Goal: Participate in discussion: Engage in conversation with other users on a specific topic

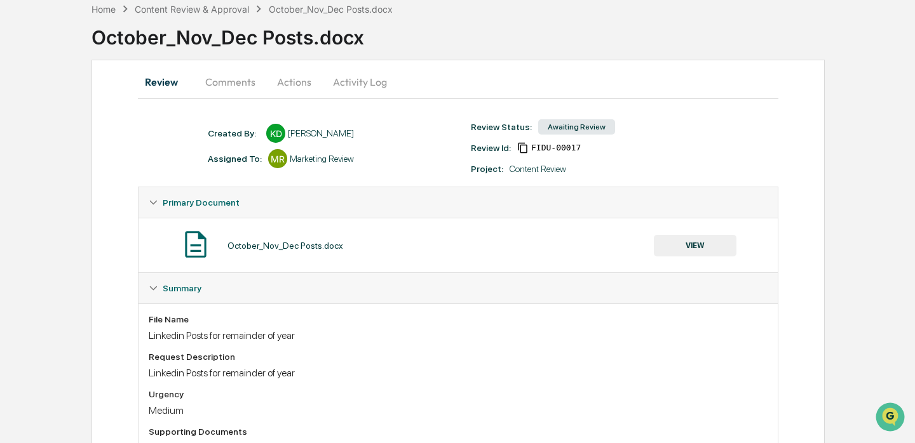
scroll to position [63, 0]
click at [230, 79] on button "Comments" at bounding box center [230, 83] width 71 height 30
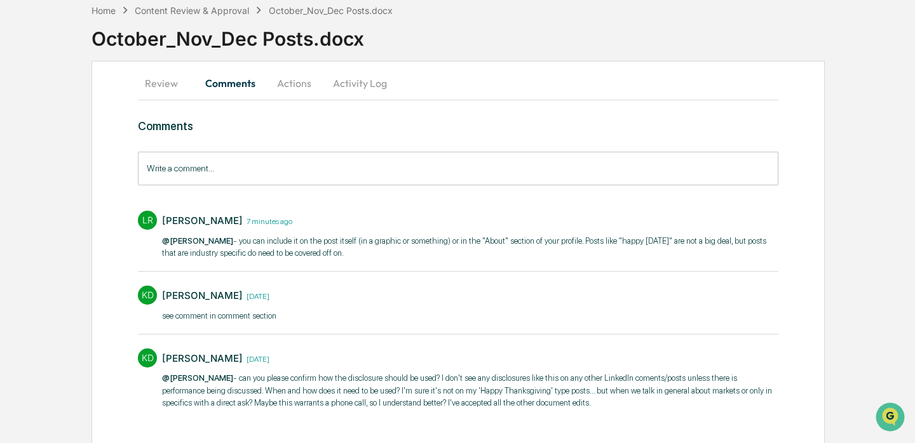
click at [293, 161] on input "Write a comment..." at bounding box center [458, 169] width 640 height 34
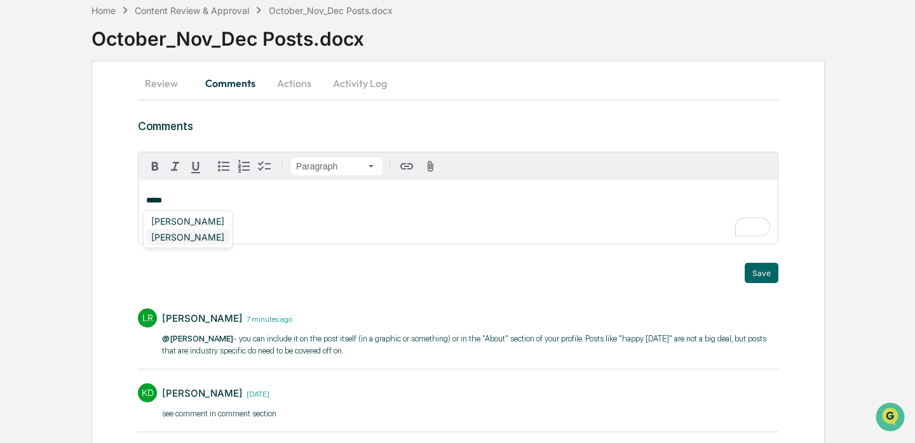
click at [201, 239] on div "[PERSON_NAME]" at bounding box center [187, 237] width 83 height 16
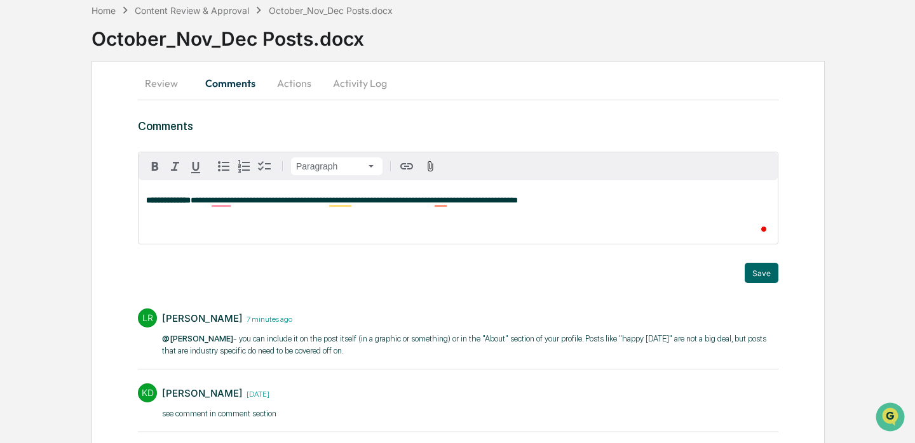
click at [572, 213] on div "**********" at bounding box center [457, 212] width 639 height 64
click at [628, 198] on p "**********" at bounding box center [458, 200] width 624 height 9
click at [758, 278] on button "Save" at bounding box center [761, 273] width 34 height 20
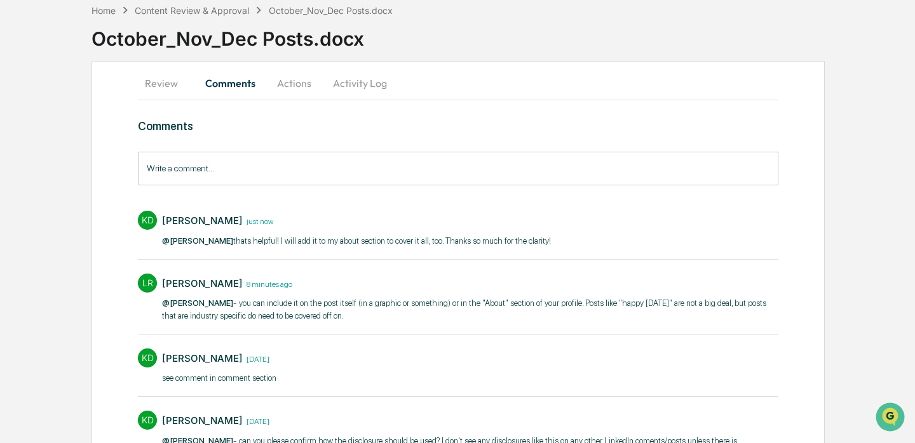
click at [296, 87] on button "Actions" at bounding box center [293, 83] width 57 height 30
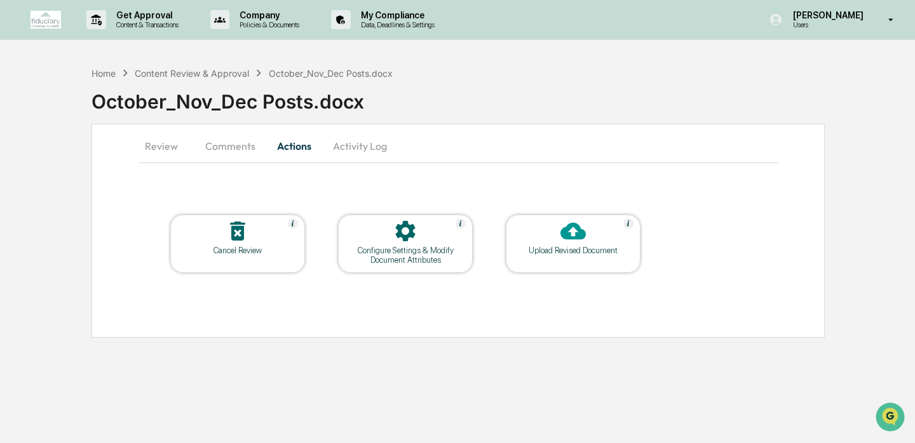
click at [164, 144] on button "Review" at bounding box center [166, 146] width 57 height 30
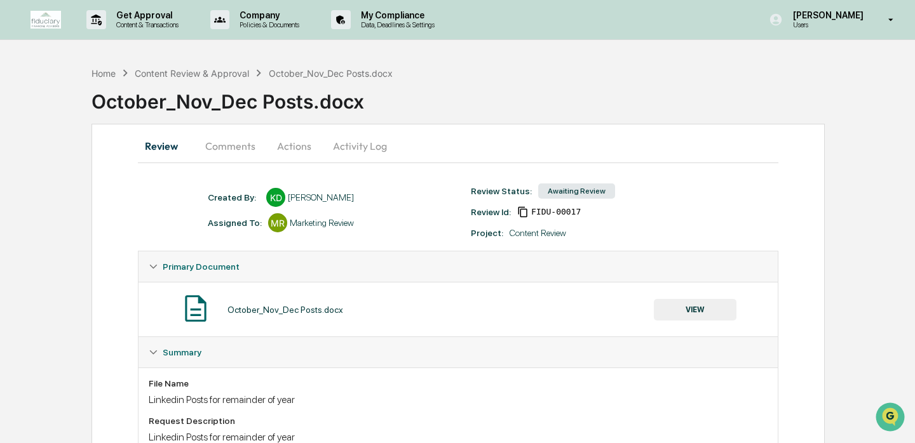
click at [293, 144] on button "Actions" at bounding box center [293, 146] width 57 height 30
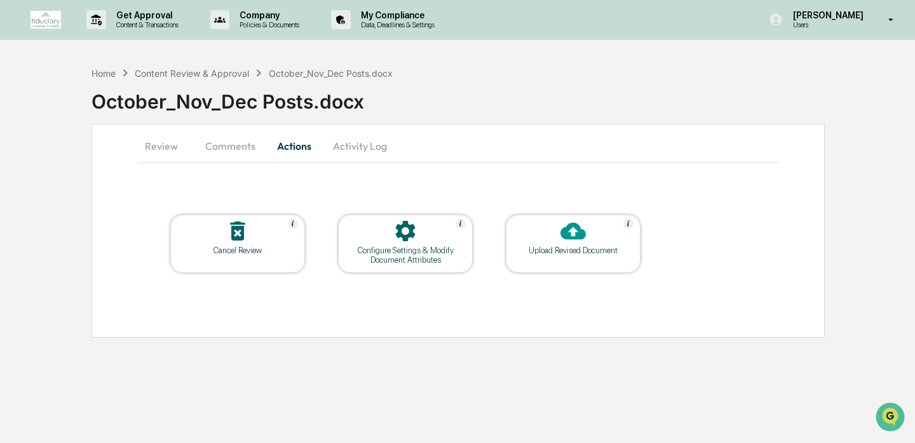
click at [234, 145] on button "Comments" at bounding box center [230, 146] width 71 height 30
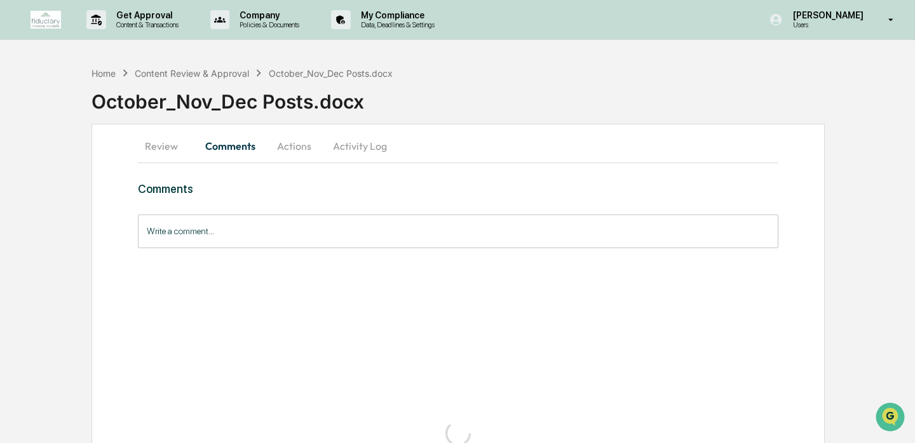
click at [283, 233] on input "Write a comment..." at bounding box center [458, 232] width 640 height 34
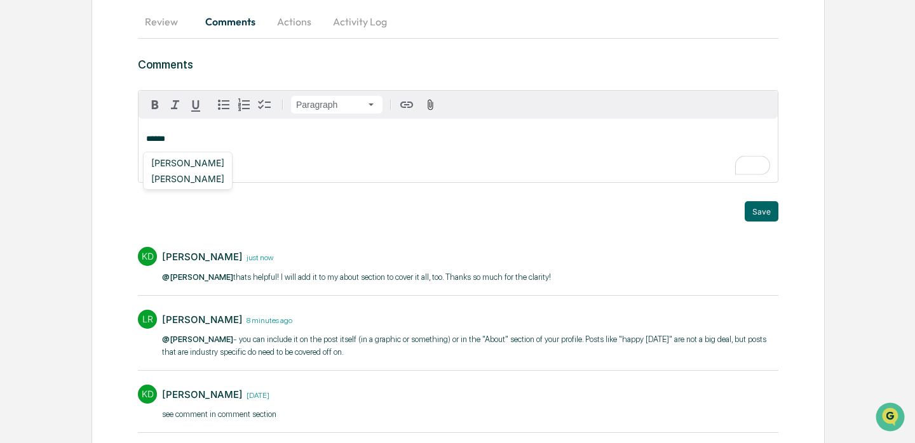
scroll to position [125, 0]
click at [174, 137] on p "******" at bounding box center [458, 138] width 624 height 9
click at [298, 19] on button "Actions" at bounding box center [293, 21] width 57 height 30
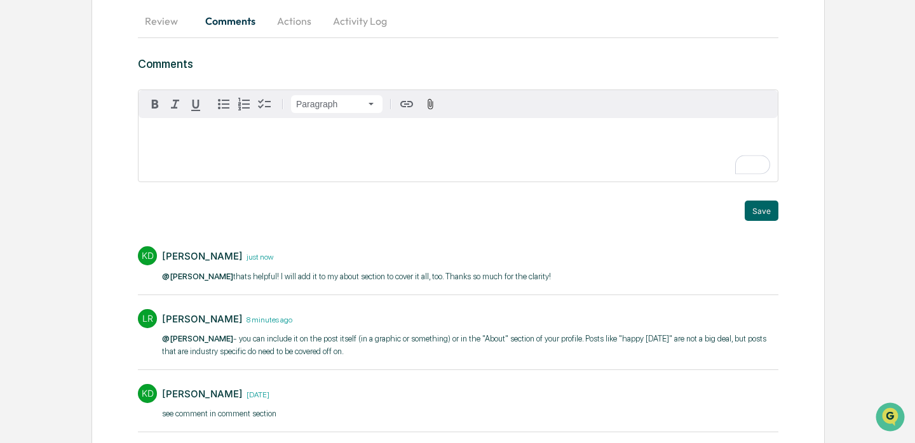
scroll to position [0, 0]
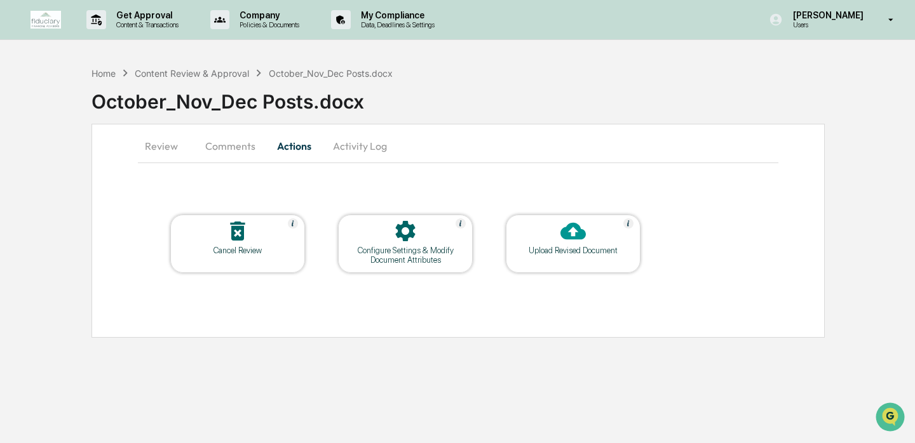
click at [154, 146] on button "Review" at bounding box center [166, 146] width 57 height 30
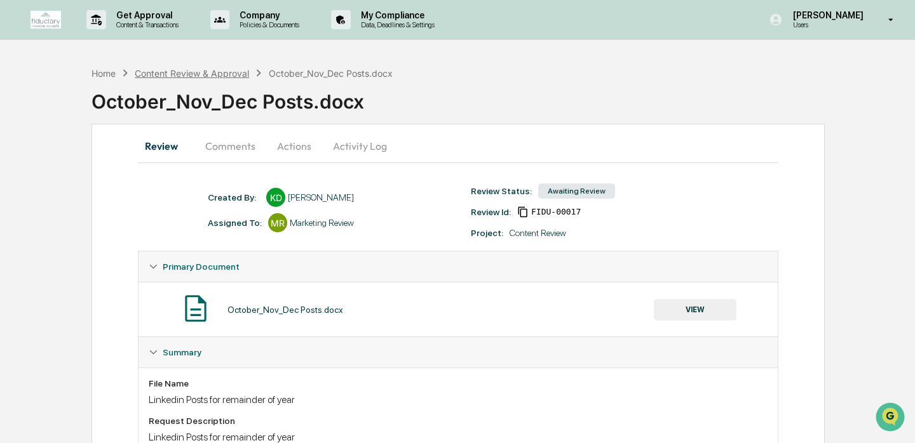
click at [155, 76] on div "Content Review & Approval" at bounding box center [192, 73] width 114 height 11
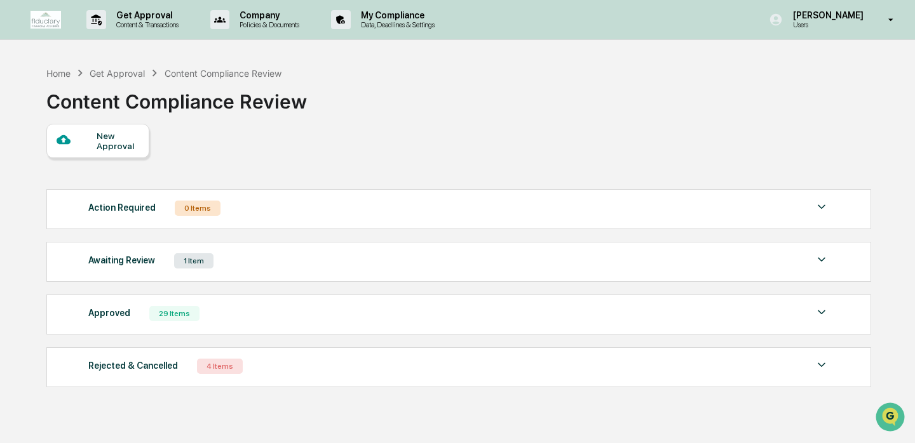
click at [391, 278] on div "Awaiting Review 1 Item File Name Review Id Created Date Requested By Compliance…" at bounding box center [458, 262] width 824 height 40
click at [401, 269] on div "Awaiting Review 1 Item" at bounding box center [458, 261] width 741 height 18
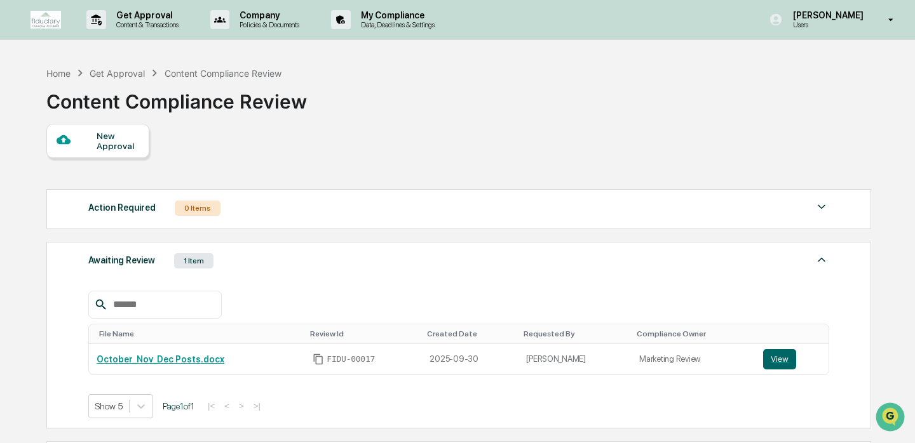
click at [540, 142] on div "New Approval Action Required 0 Items No data to display Show 5 Page 1 of 0 |< <…" at bounding box center [457, 332] width 823 height 417
